Goal: Find contact information: Find contact information

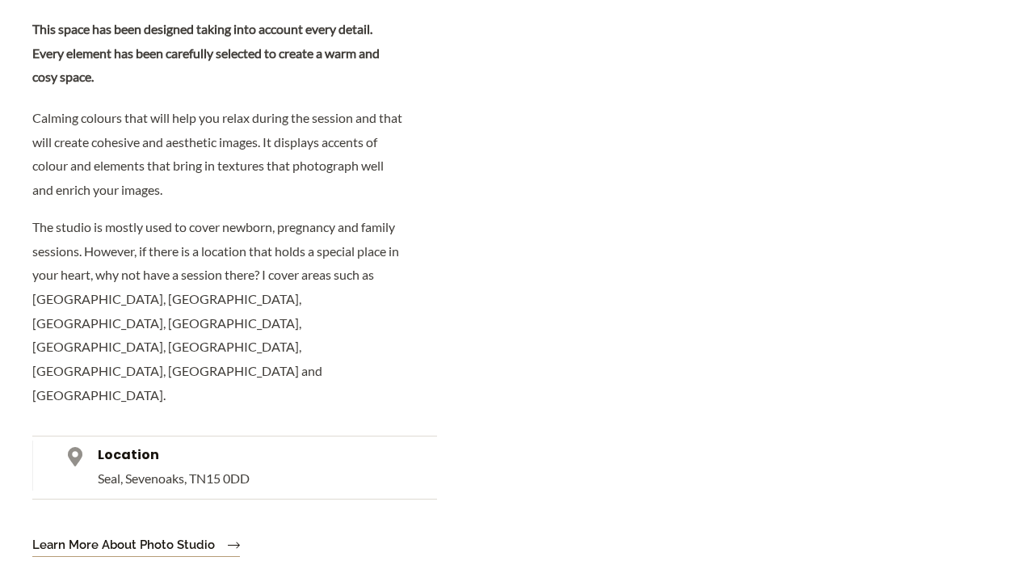
scroll to position [4587, 0]
